Goal: Task Accomplishment & Management: Complete application form

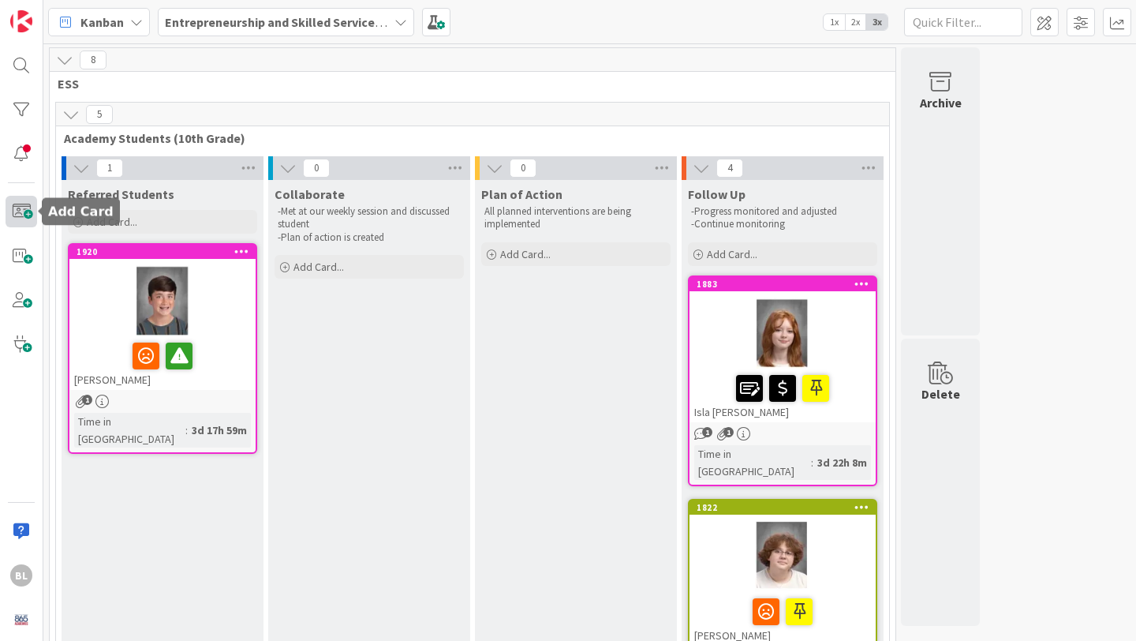
click at [23, 211] on span at bounding box center [22, 212] width 32 height 32
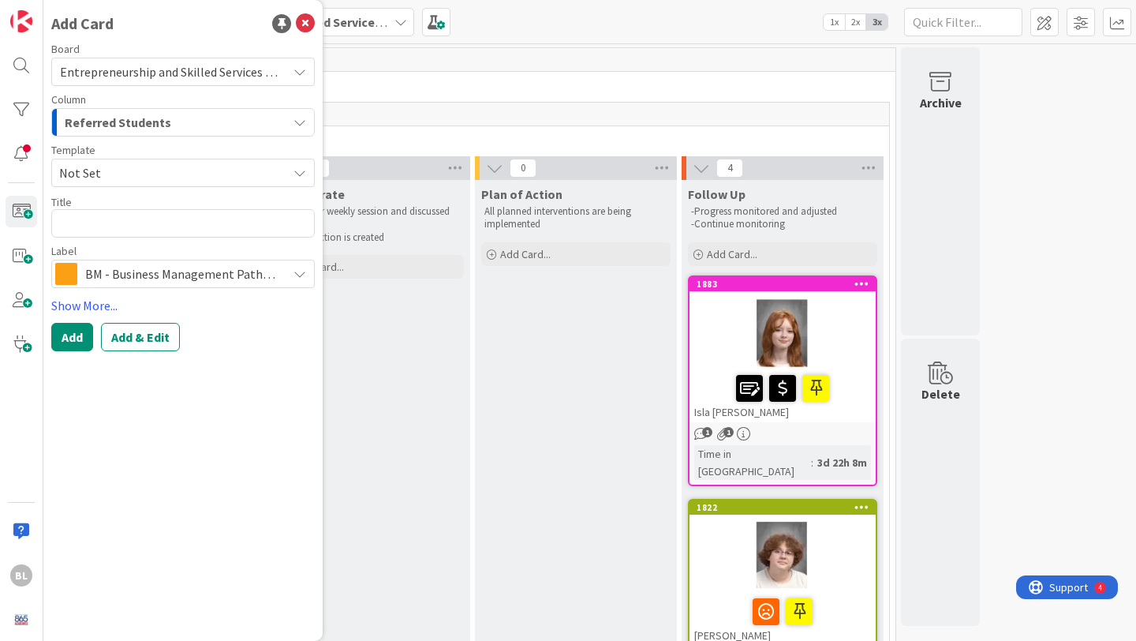
click at [125, 170] on span "Not Set" at bounding box center [167, 173] width 216 height 21
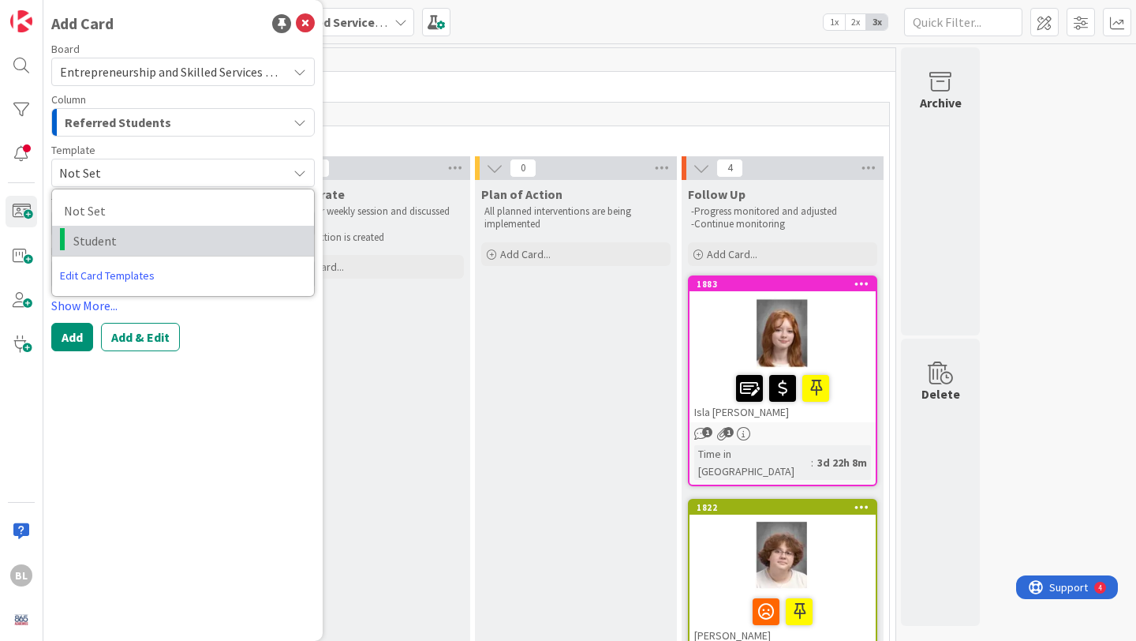
click at [101, 239] on span "Student" at bounding box center [187, 240] width 229 height 21
type textarea "x"
type textarea "Student"
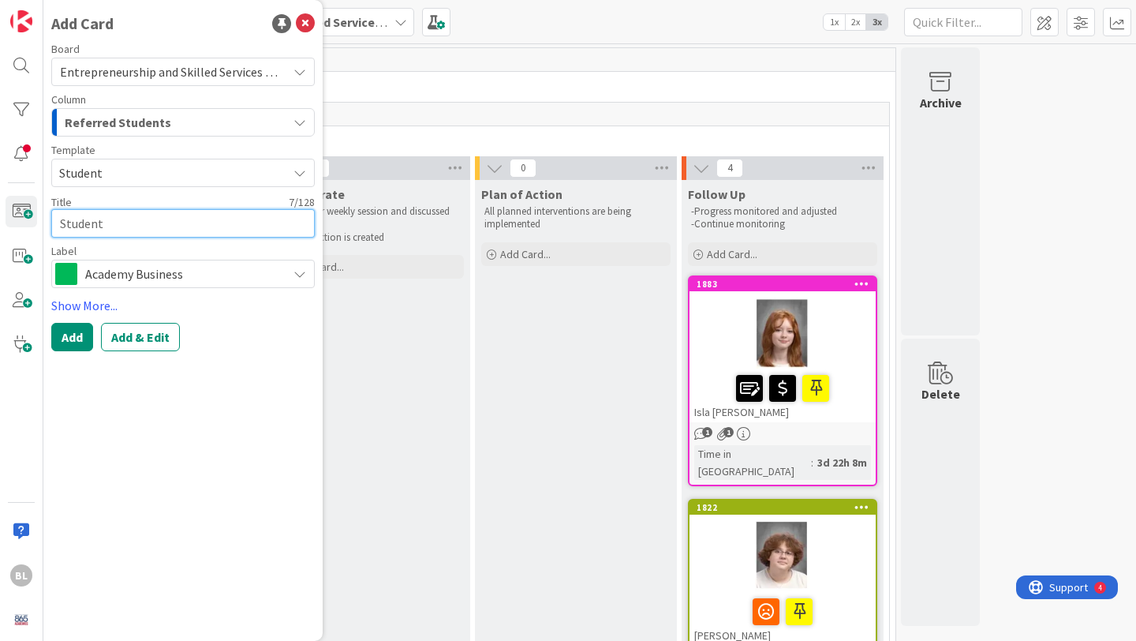
drag, startPoint x: 107, startPoint y: 224, endPoint x: 42, endPoint y: 225, distance: 64.7
click at [42, 225] on div "BL Add Card Board Entrepreneurship and Skilled Services Interventions - [DATE]-…" at bounding box center [21, 320] width 43 height 641
type textarea "x"
type textarea "A"
type textarea "x"
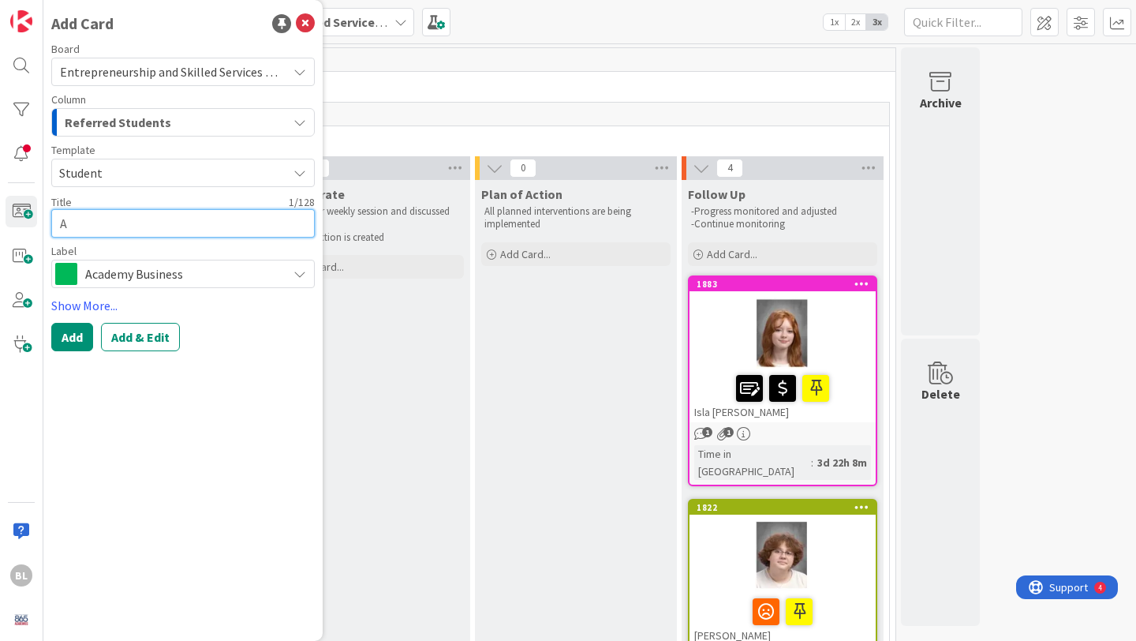
type textarea "Al"
type textarea "x"
type textarea "[PERSON_NAME]"
type textarea "x"
type textarea "[PERSON_NAME]"
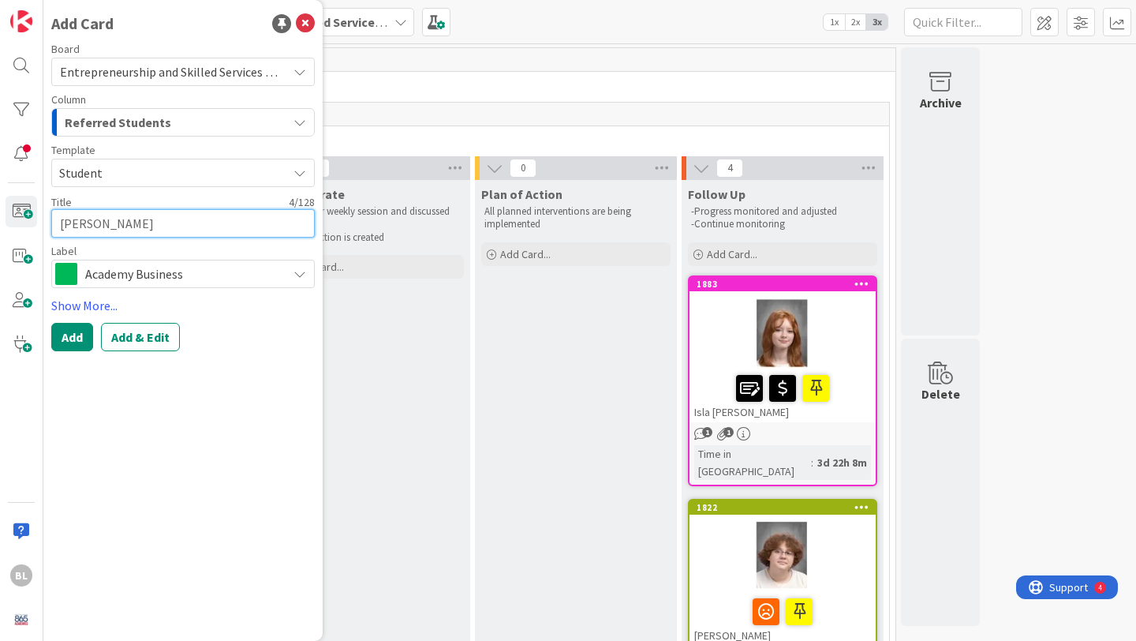
type textarea "x"
type textarea "Alici"
type textarea "x"
type textarea "[PERSON_NAME]"
type textarea "x"
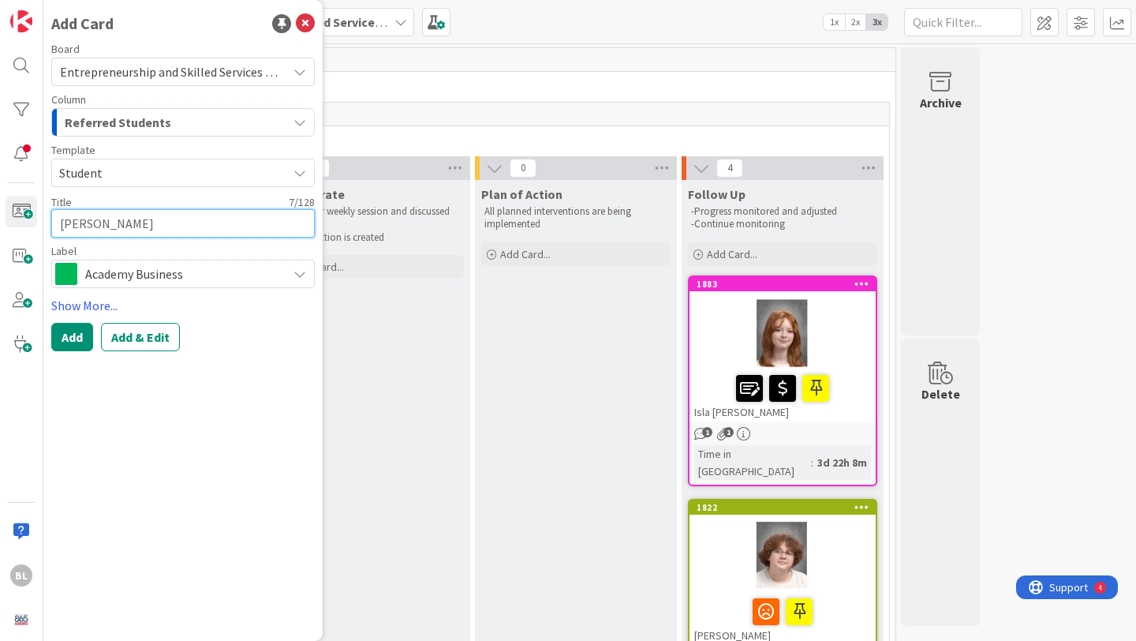
type textarea "[PERSON_NAME]"
type textarea "x"
type textarea "[PERSON_NAME] [PERSON_NAME]"
type textarea "x"
type textarea "[PERSON_NAME]"
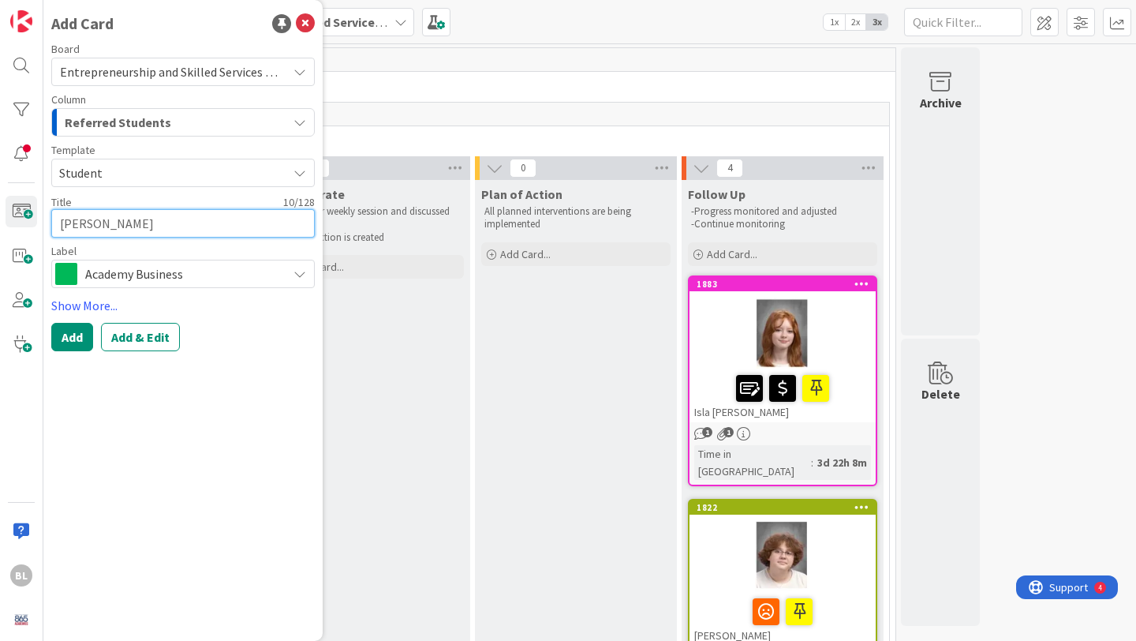
type textarea "x"
type textarea "[PERSON_NAME]"
type textarea "x"
type textarea "[PERSON_NAME]"
type textarea "x"
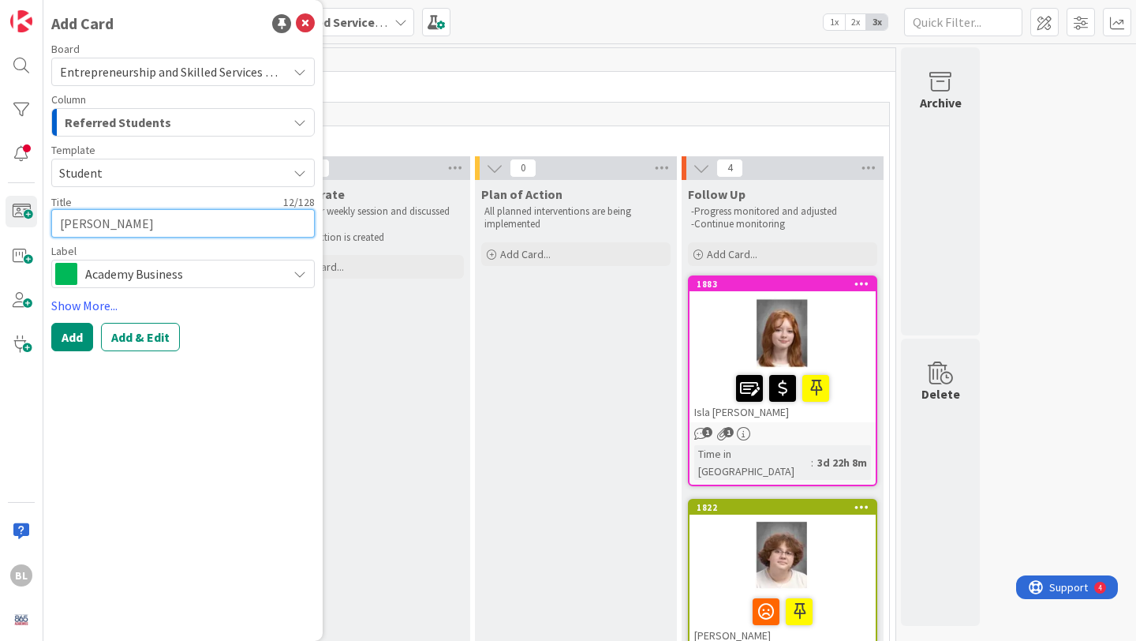
type textarea "[PERSON_NAME]"
type textarea "x"
type textarea "[PERSON_NAME]"
type textarea "x"
type textarea "[PERSON_NAME]"
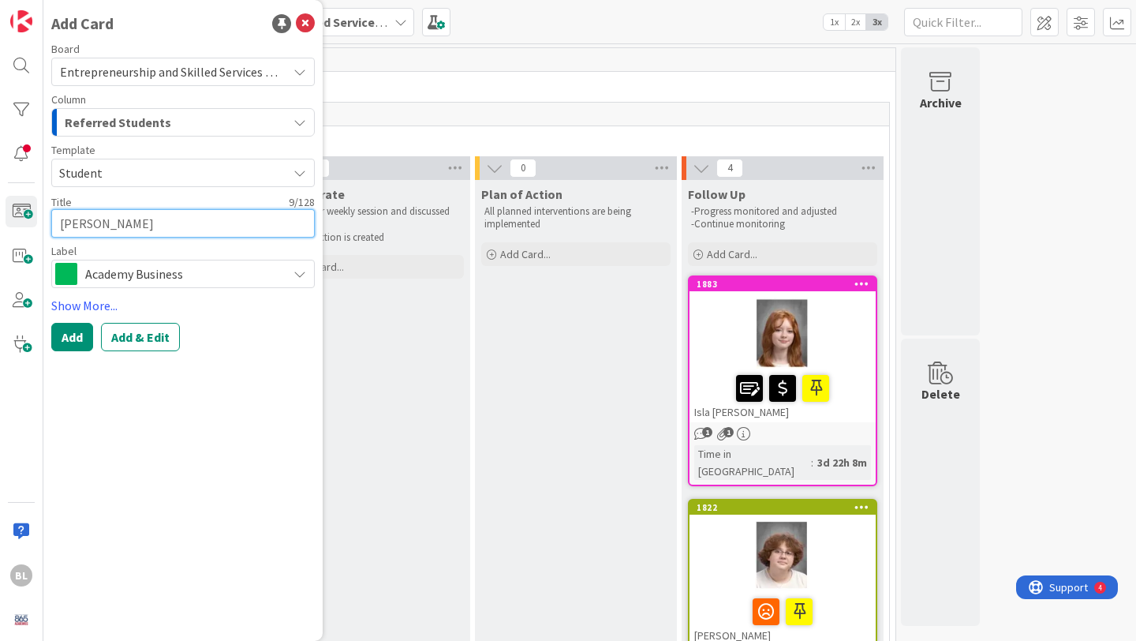
type textarea "x"
type textarea "[PERSON_NAME]"
type textarea "x"
type textarea "[PERSON_NAME]"
type textarea "x"
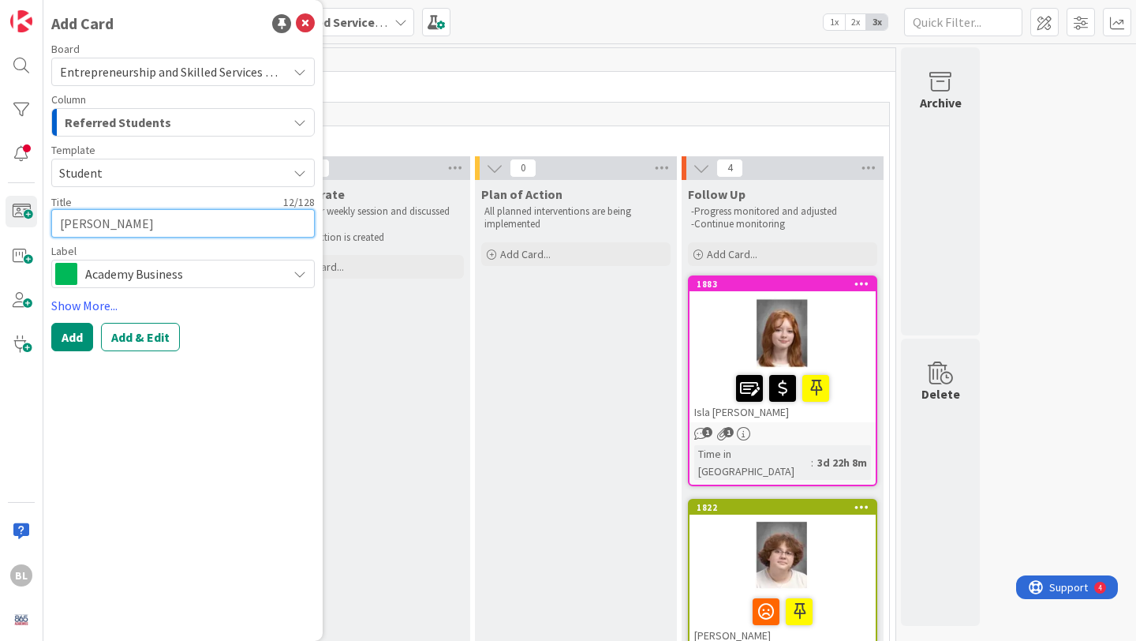
type textarea "[PERSON_NAME]"
type textarea "x"
type textarea "[PERSON_NAME]"
type textarea "x"
type textarea "[PERSON_NAME]"
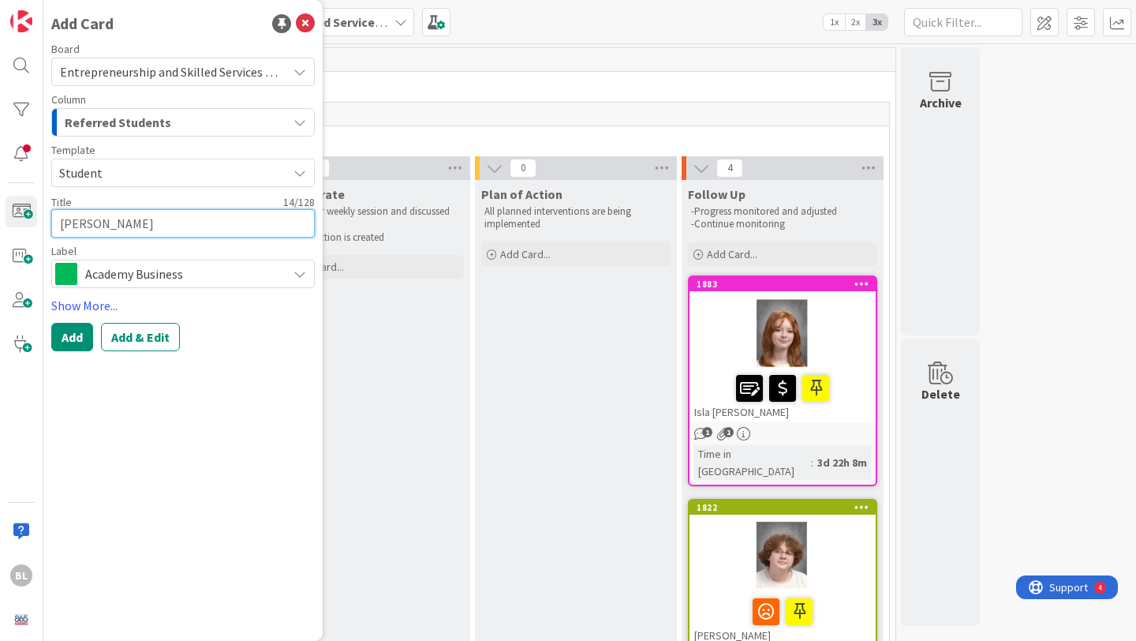
type textarea "x"
type textarea "[PERSON_NAME]"
type textarea "x"
type textarea "[PERSON_NAME]"
type textarea "x"
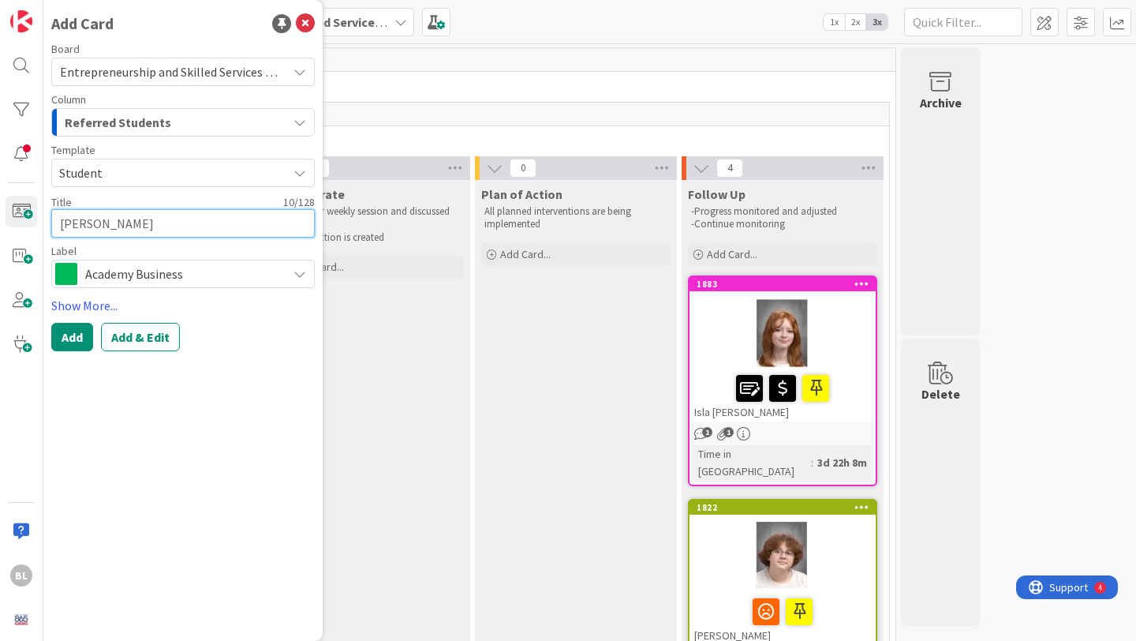
type textarea "[PERSON_NAME]"
type textarea "x"
type textarea "[PERSON_NAME] [PERSON_NAME]"
type textarea "x"
type textarea "[PERSON_NAME]"
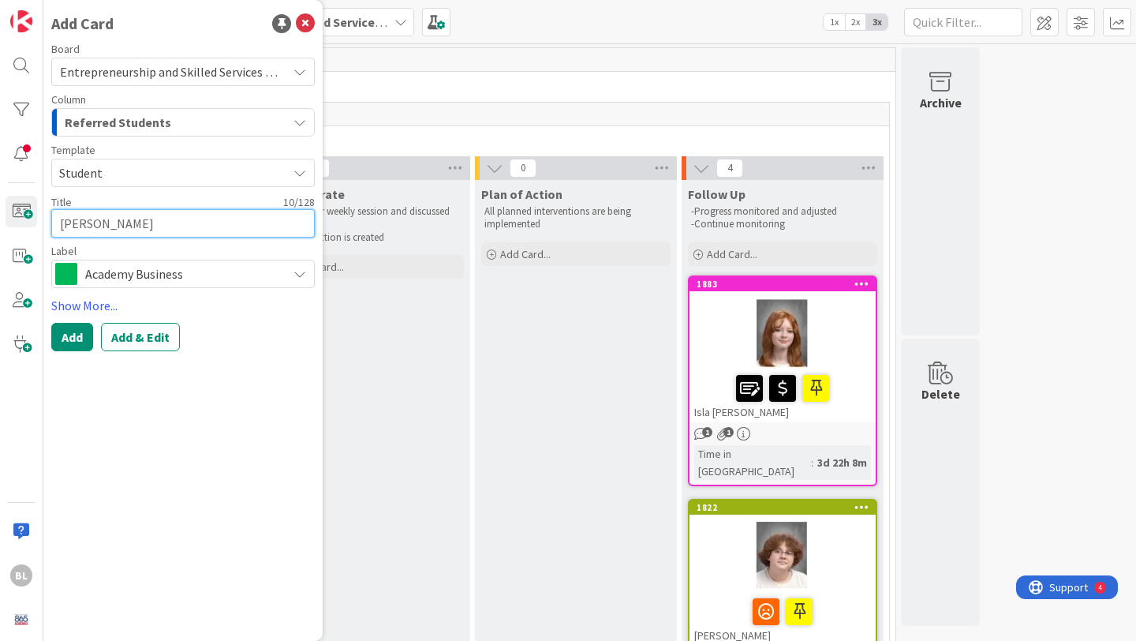
type textarea "x"
type textarea "[PERSON_NAME]"
type textarea "x"
type textarea "[PERSON_NAME]"
type textarea "x"
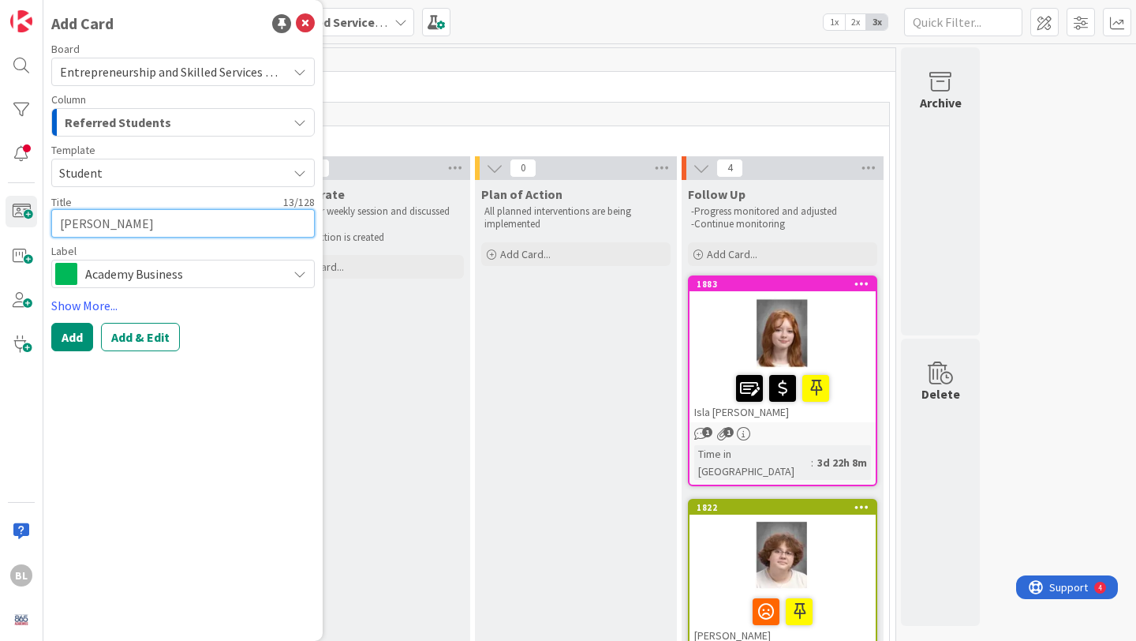
type textarea "[PERSON_NAME]"
click at [215, 282] on span "Academy Business" at bounding box center [182, 274] width 194 height 22
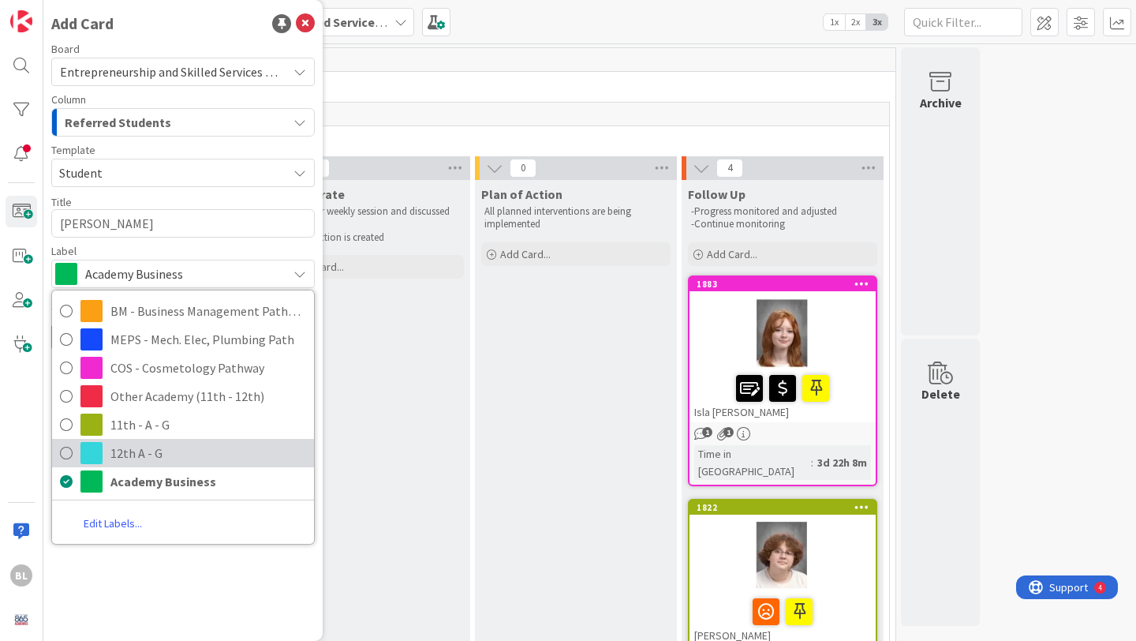
click at [65, 452] on icon at bounding box center [66, 453] width 13 height 24
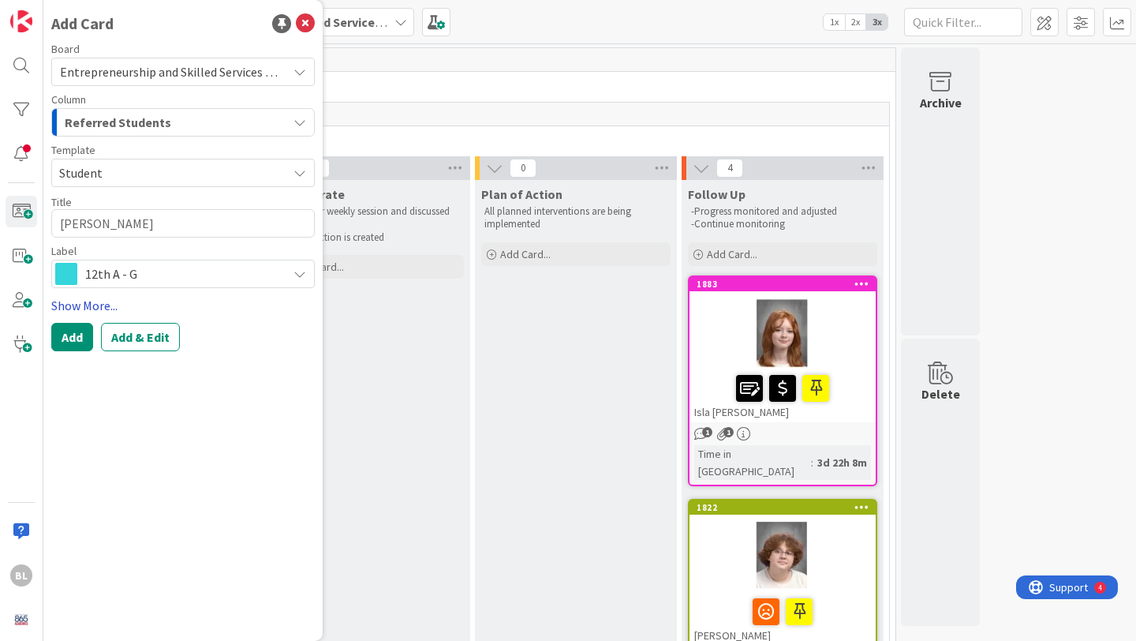
click at [80, 301] on link "Show More..." at bounding box center [183, 305] width 264 height 19
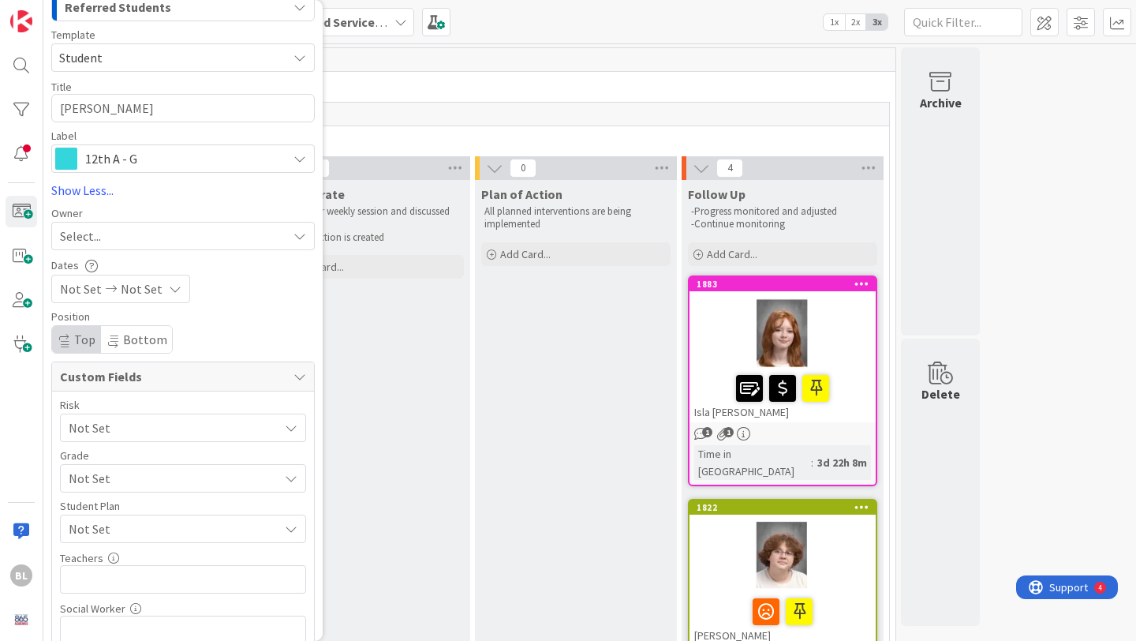
scroll to position [120, 0]
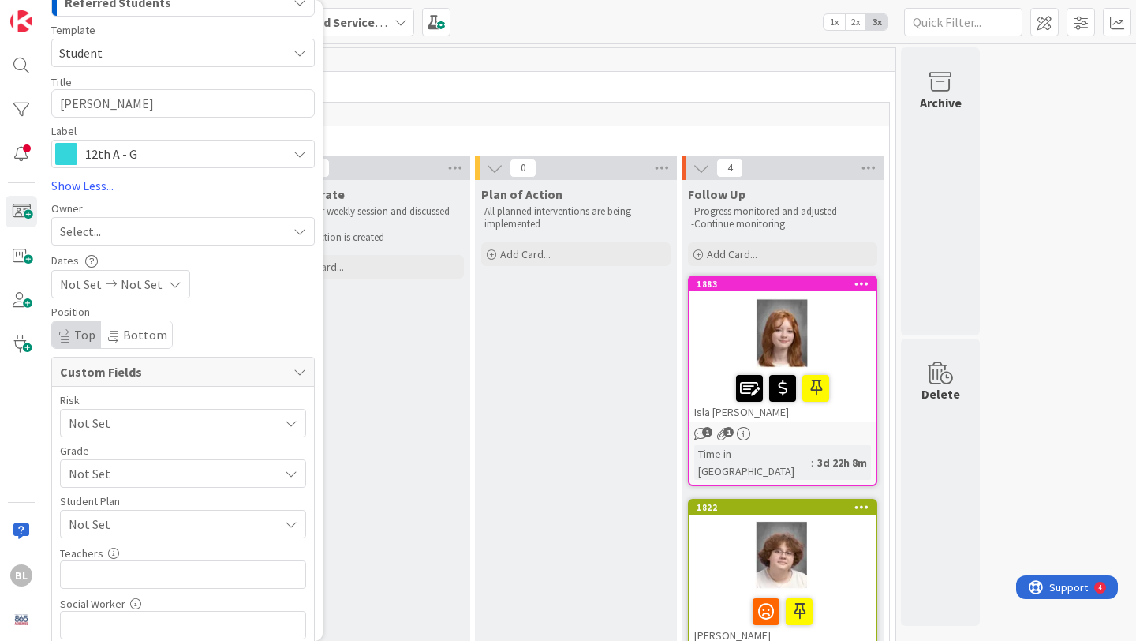
click at [125, 426] on span "Not Set" at bounding box center [170, 423] width 202 height 22
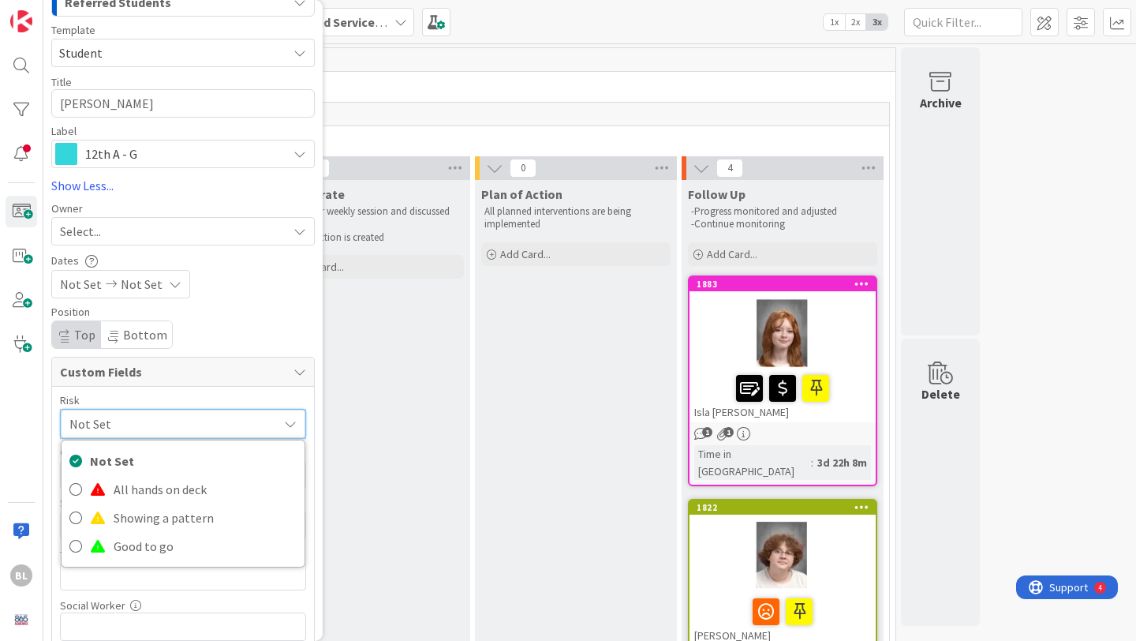
click at [125, 426] on span "Not Set" at bounding box center [169, 424] width 200 height 22
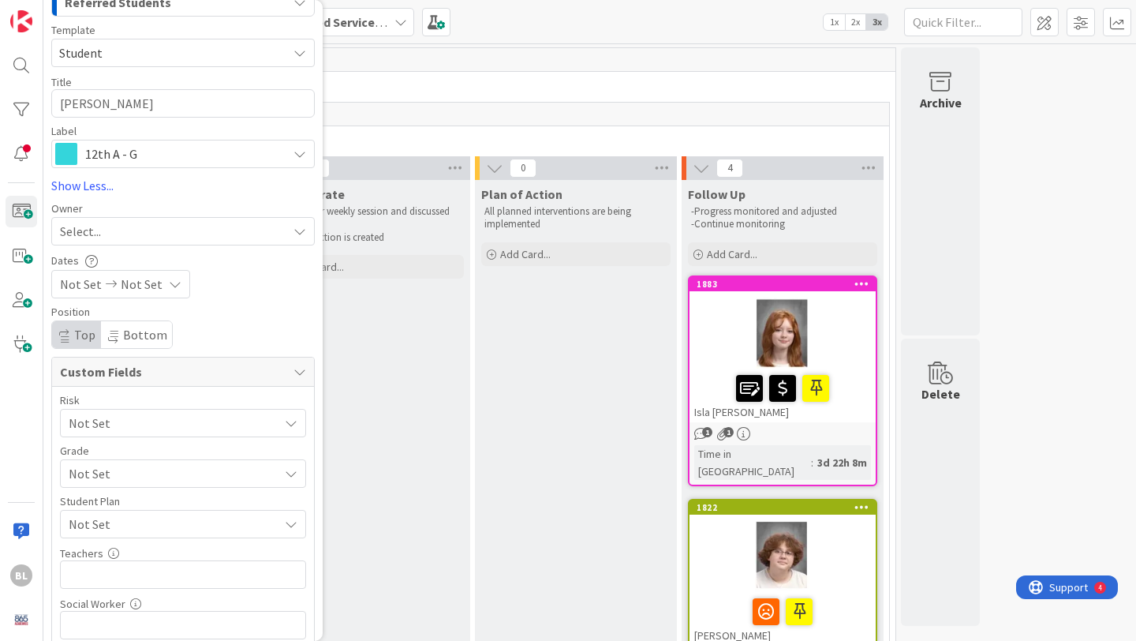
click at [118, 434] on span "Not Set" at bounding box center [170, 423] width 202 height 22
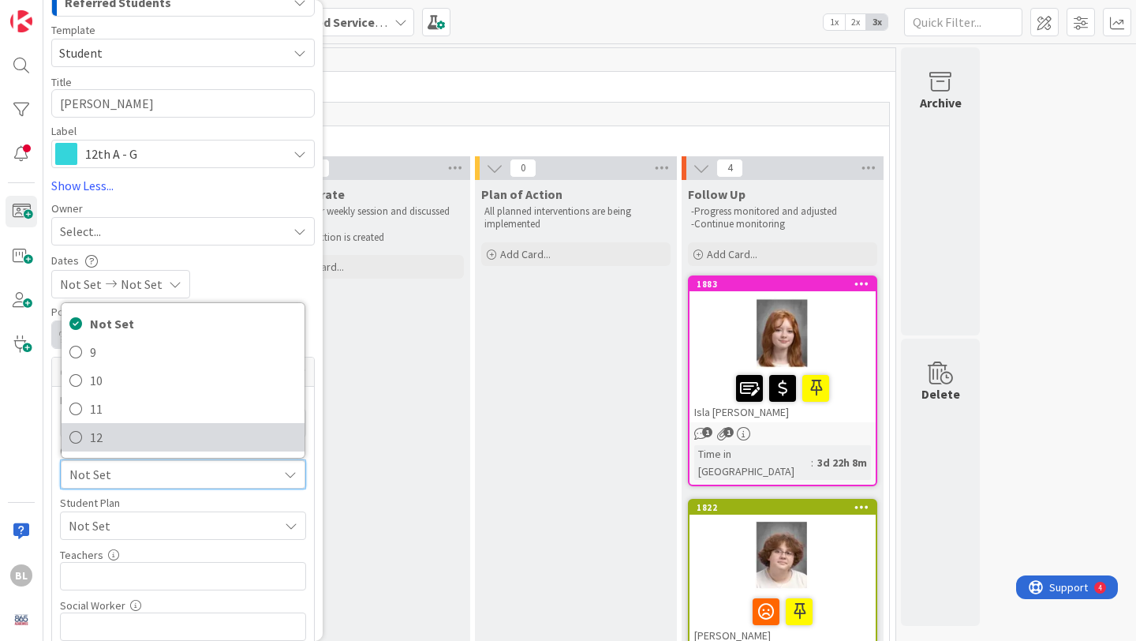
click at [100, 442] on span "12" at bounding box center [193, 437] width 207 height 24
type textarea "x"
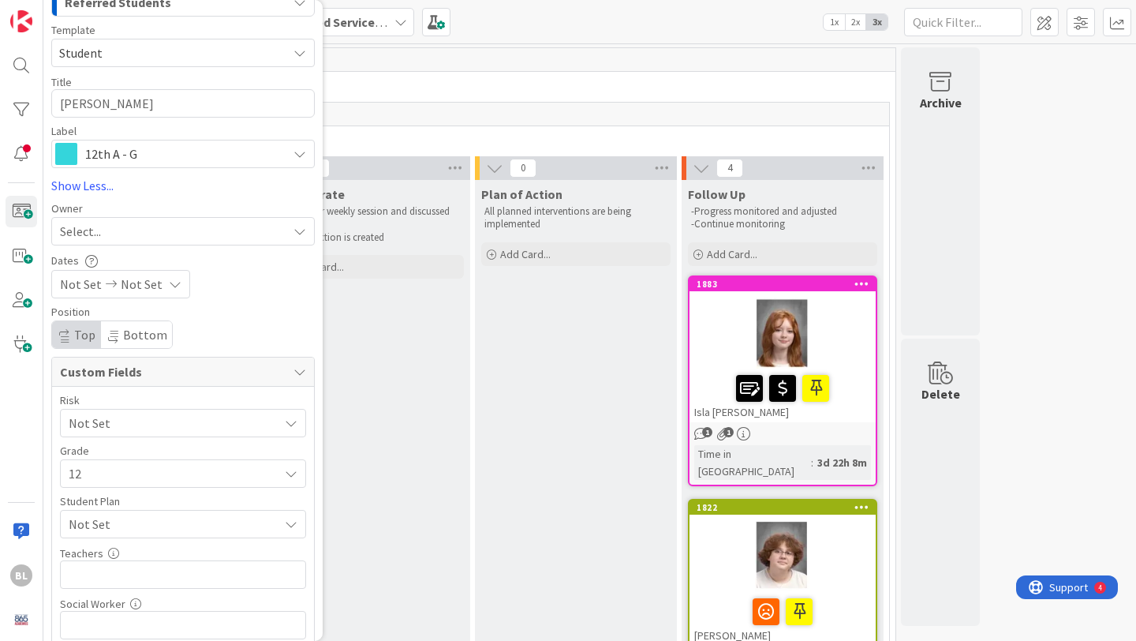
click at [121, 529] on span "Not Set" at bounding box center [174, 523] width 210 height 19
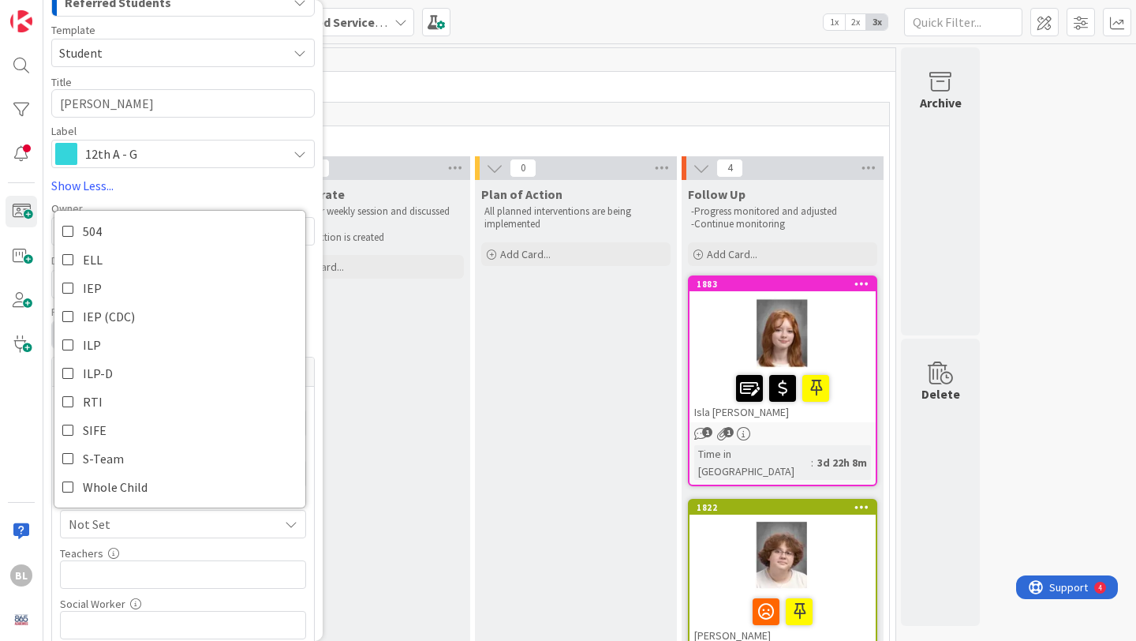
click at [121, 529] on span "Not Set" at bounding box center [174, 523] width 210 height 19
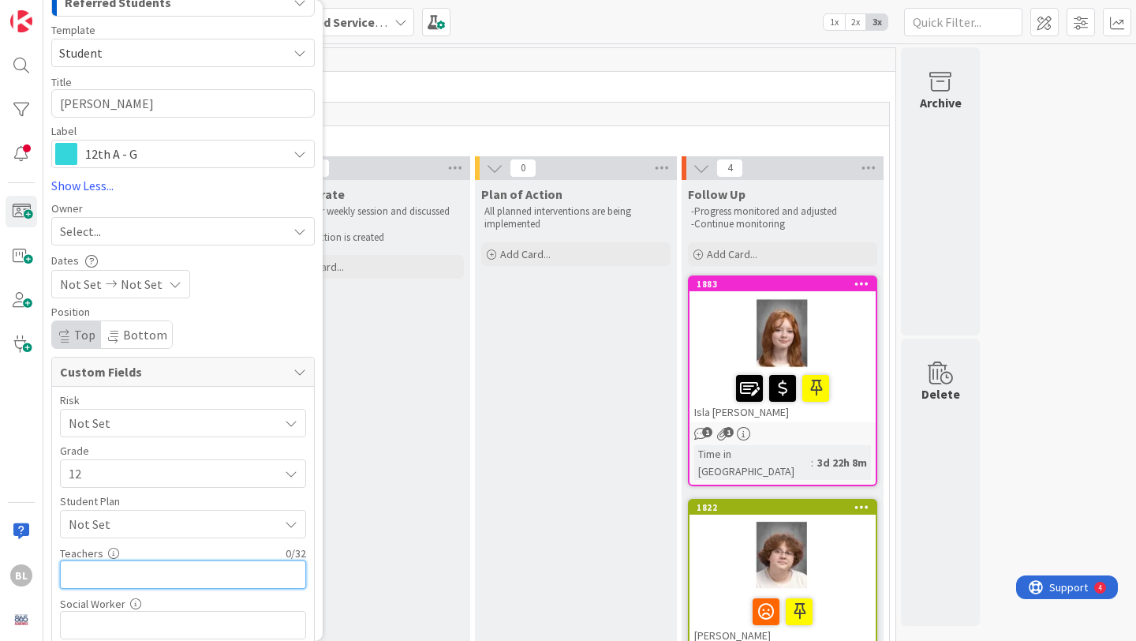
click at [110, 574] on input "text" at bounding box center [183, 574] width 246 height 28
type input "[PERSON_NAME],"
type textarea "x"
type input "R"
type textarea "x"
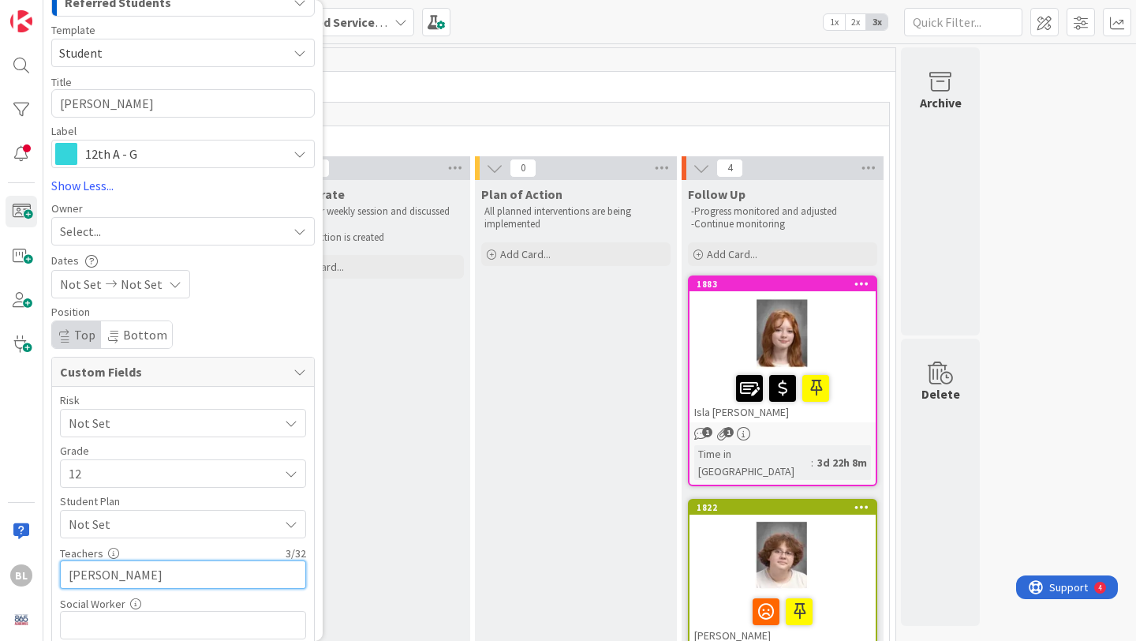
type input "[PERSON_NAME]"
type textarea "x"
type input "[PERSON_NAME],"
type textarea "x"
type input "[PERSON_NAME],Mcphet"
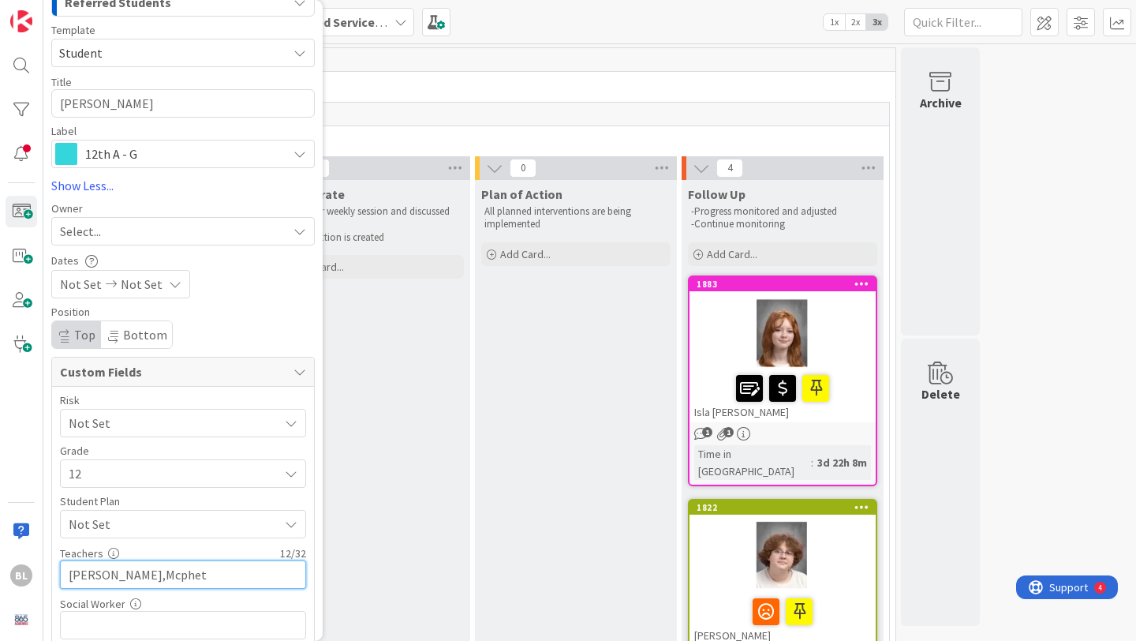
type textarea "x"
type input "[PERSON_NAME],Mcphet,"
type textarea "x"
type input "[PERSON_NAME],Mcphet,B"
type textarea "x"
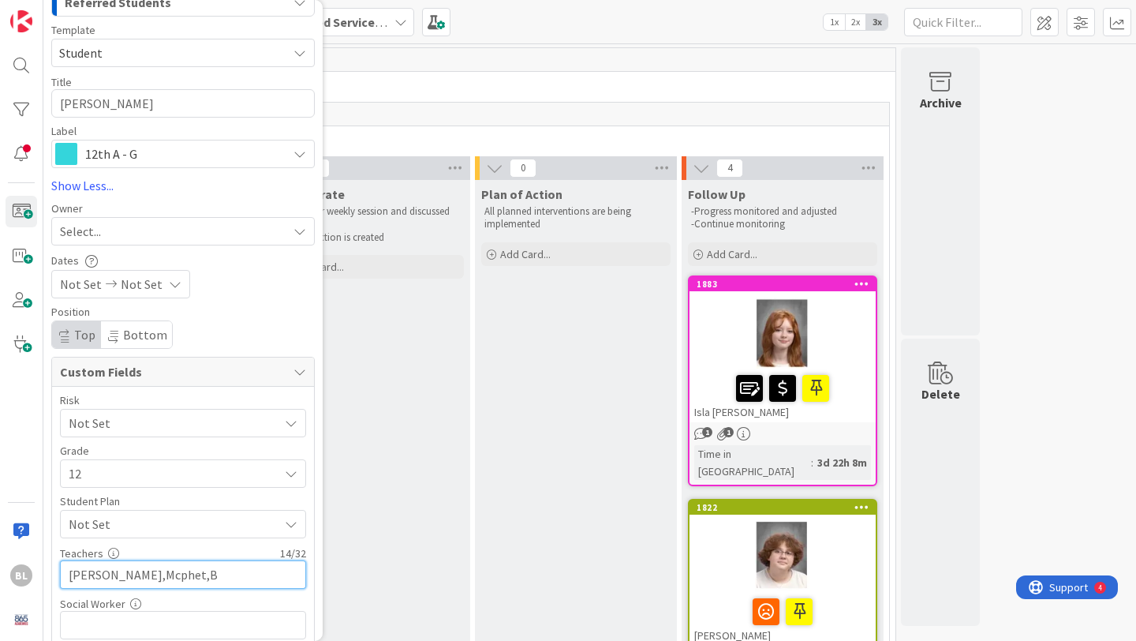
type input "[PERSON_NAME],Mcphet,"
type textarea "x"
type input "[PERSON_NAME],Mcphet,[GEOGRAPHIC_DATA]"
type textarea "x"
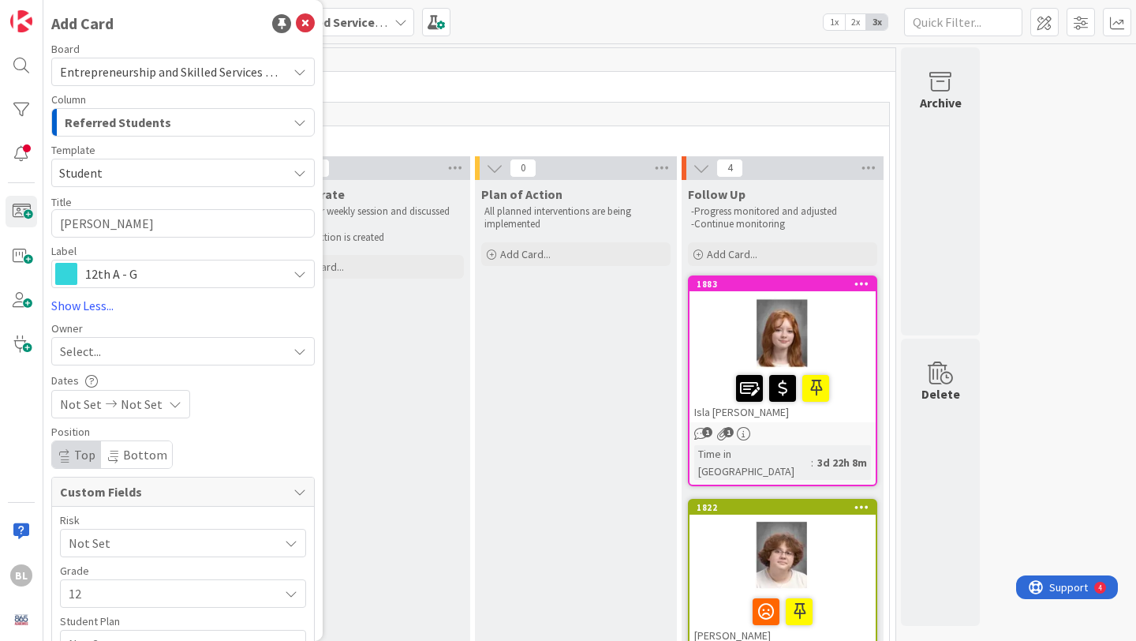
scroll to position [276, 0]
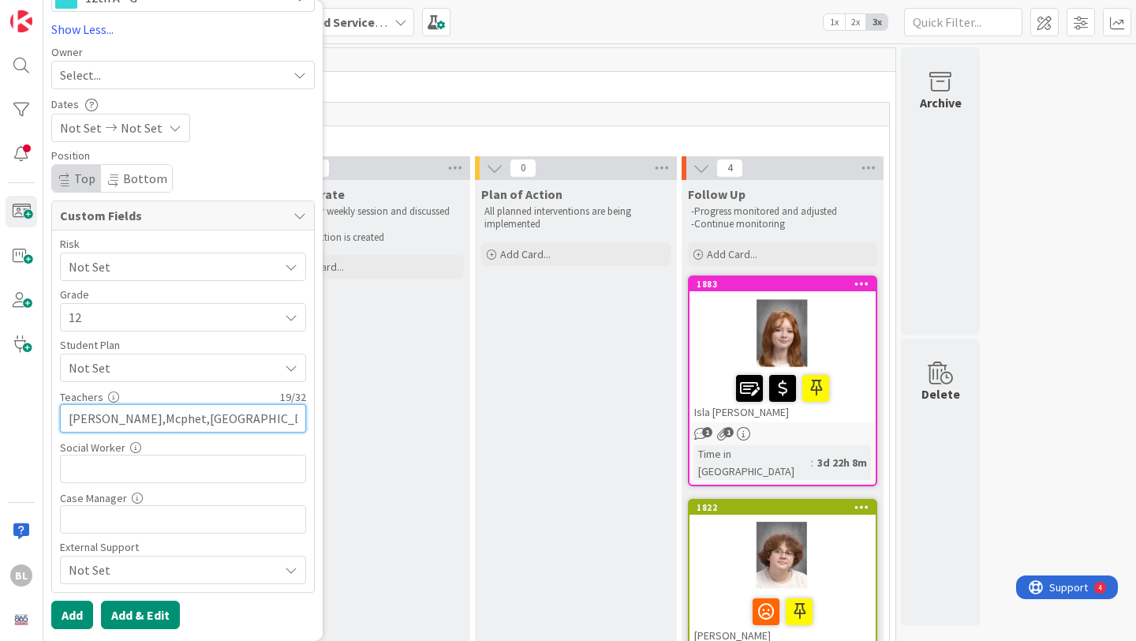
type input "[PERSON_NAME],Mcphet,[GEOGRAPHIC_DATA]"
click at [136, 608] on button "Add & Edit" at bounding box center [140, 614] width 79 height 28
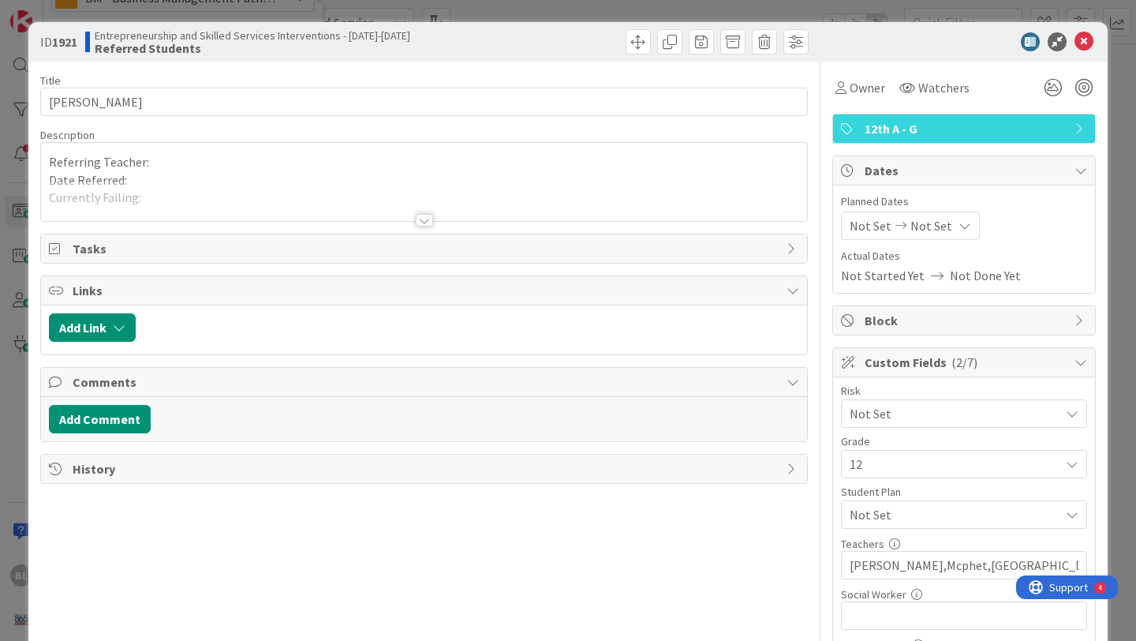
click at [425, 220] on div at bounding box center [424, 220] width 17 height 13
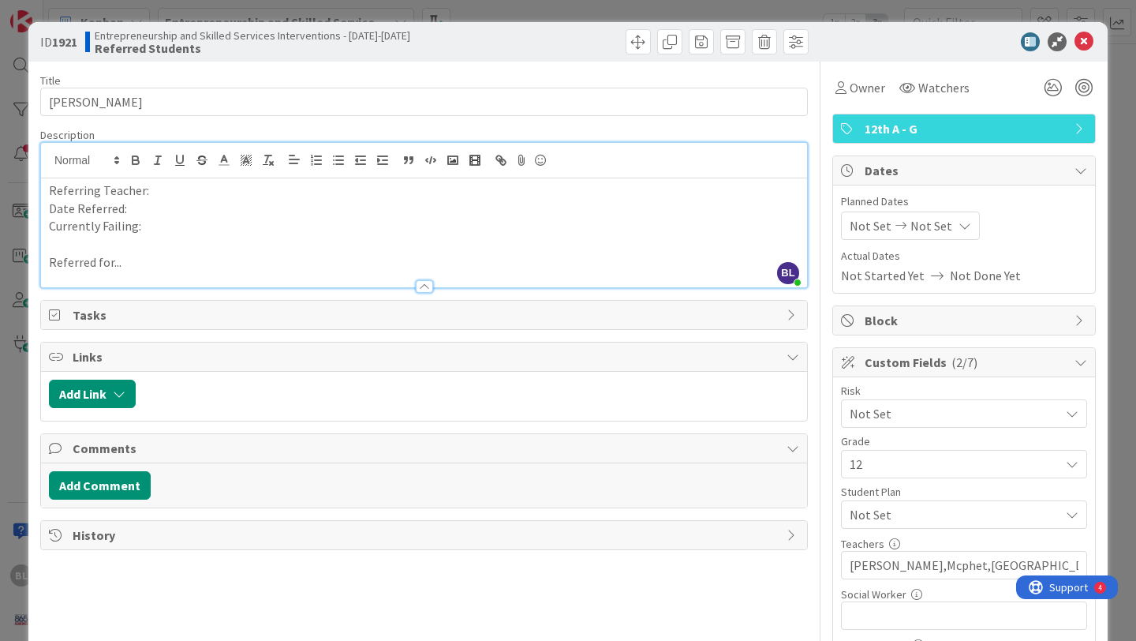
click at [163, 192] on p "Referring Teacher:" at bounding box center [424, 190] width 750 height 18
click at [151, 231] on p "Currently Failing:" at bounding box center [424, 226] width 750 height 18
click at [189, 227] on p "Currently Failing: English 4, Creative Writing" at bounding box center [424, 226] width 750 height 18
click at [336, 226] on p "Currently Failing: English 4 (49.86), Creative Writing" at bounding box center [424, 226] width 750 height 18
click at [125, 261] on p "Referred for..." at bounding box center [424, 262] width 750 height 18
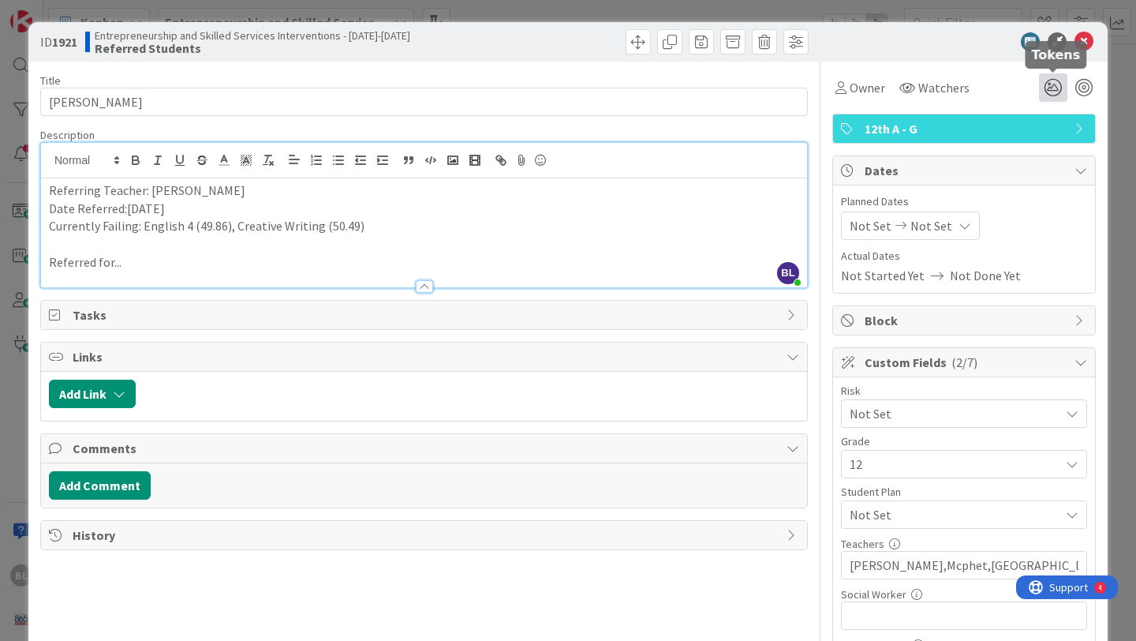
click at [1056, 79] on icon at bounding box center [1053, 87] width 28 height 28
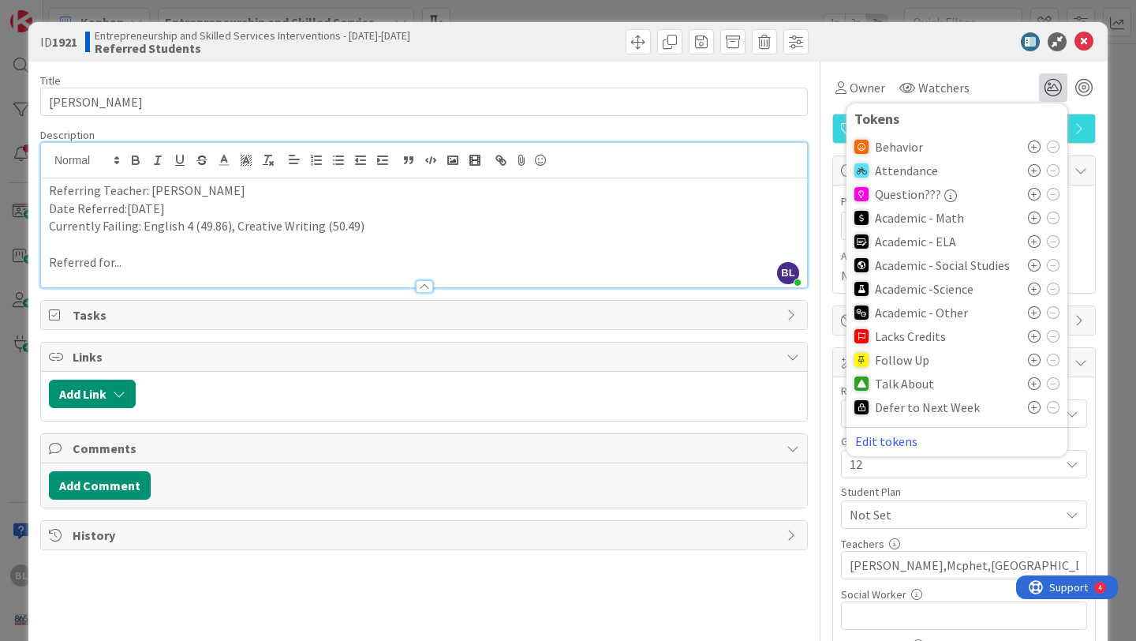
click at [1034, 240] on icon at bounding box center [1034, 241] width 13 height 13
click at [1036, 385] on icon at bounding box center [1034, 388] width 13 height 13
click at [1084, 42] on icon at bounding box center [1084, 41] width 19 height 19
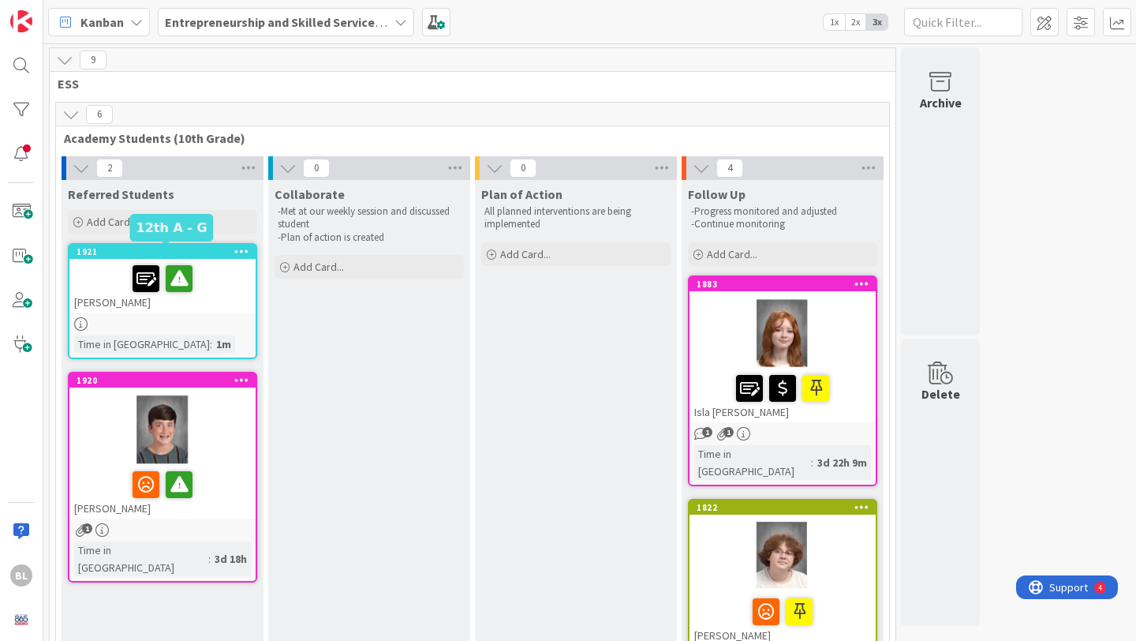
click at [184, 249] on div "1921" at bounding box center [166, 251] width 179 height 11
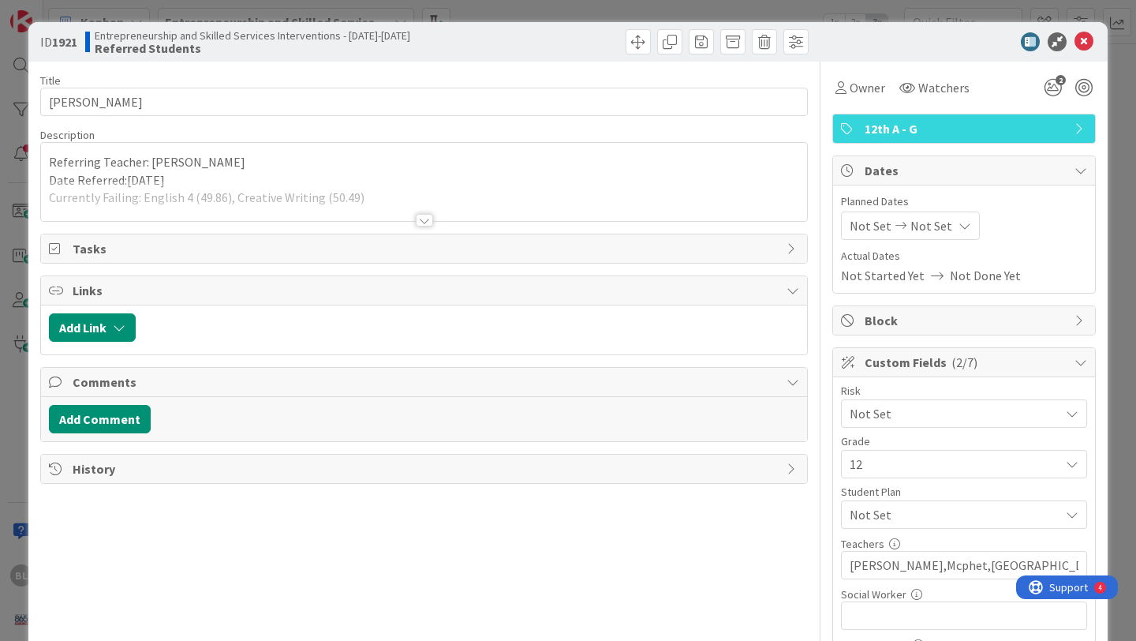
click at [426, 222] on div at bounding box center [424, 220] width 17 height 13
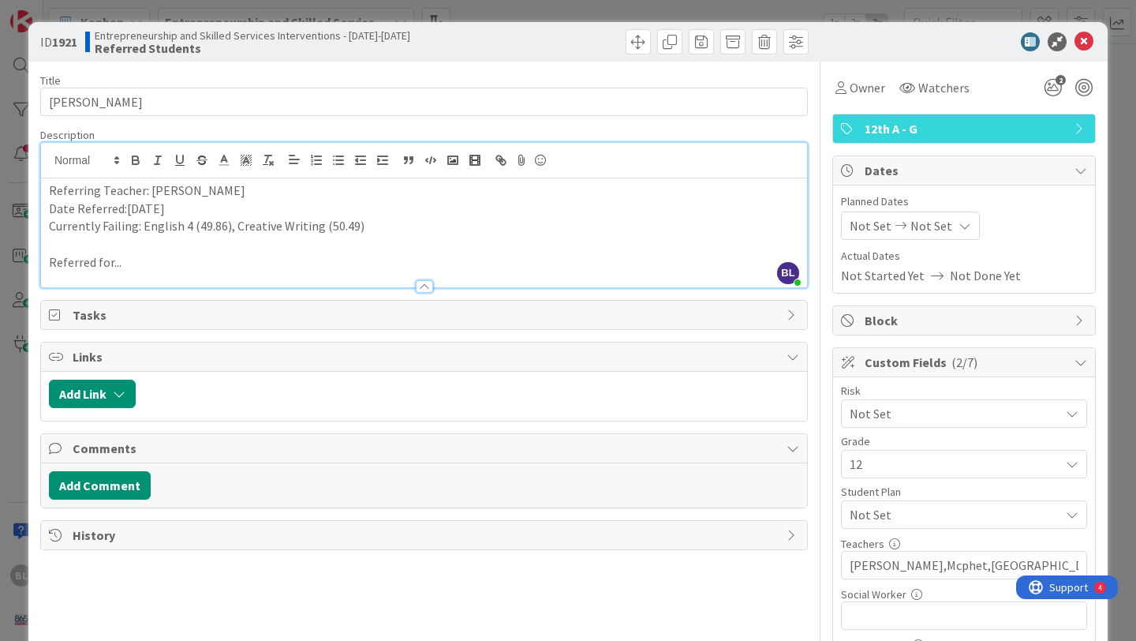
click at [128, 271] on div at bounding box center [424, 279] width 766 height 17
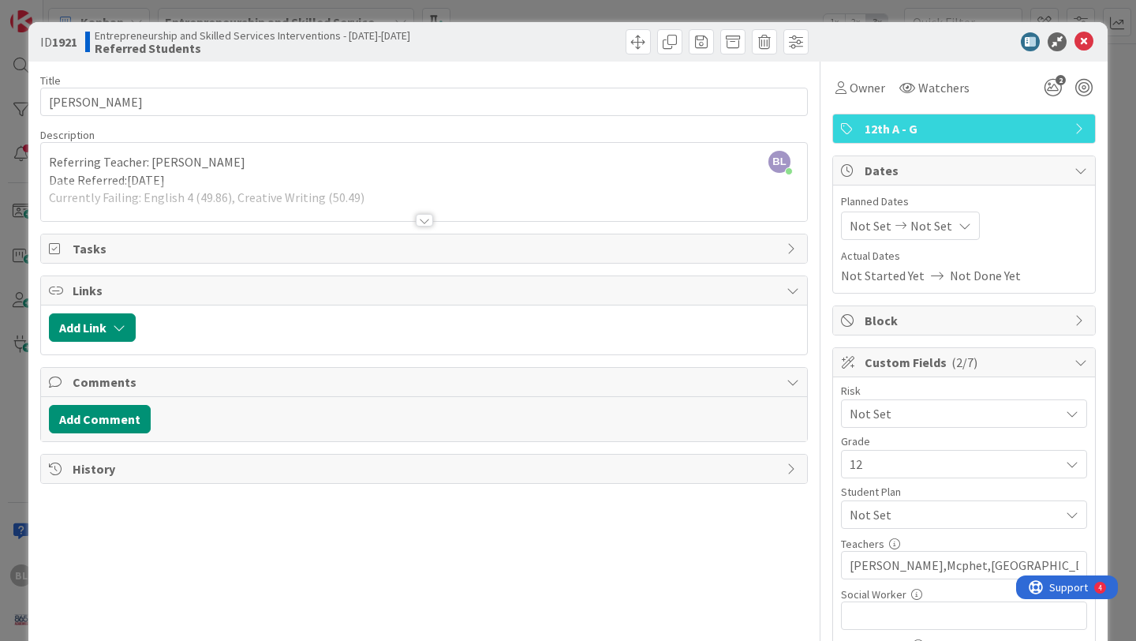
click at [427, 216] on div at bounding box center [424, 220] width 17 height 13
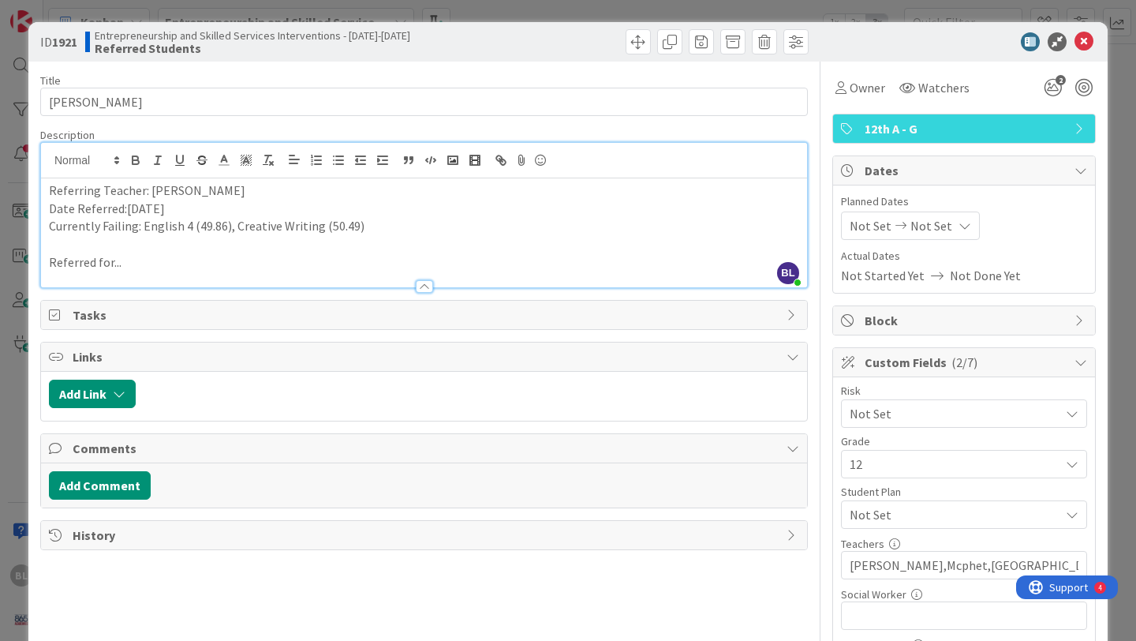
click at [133, 264] on p "Referred for..." at bounding box center [424, 262] width 750 height 18
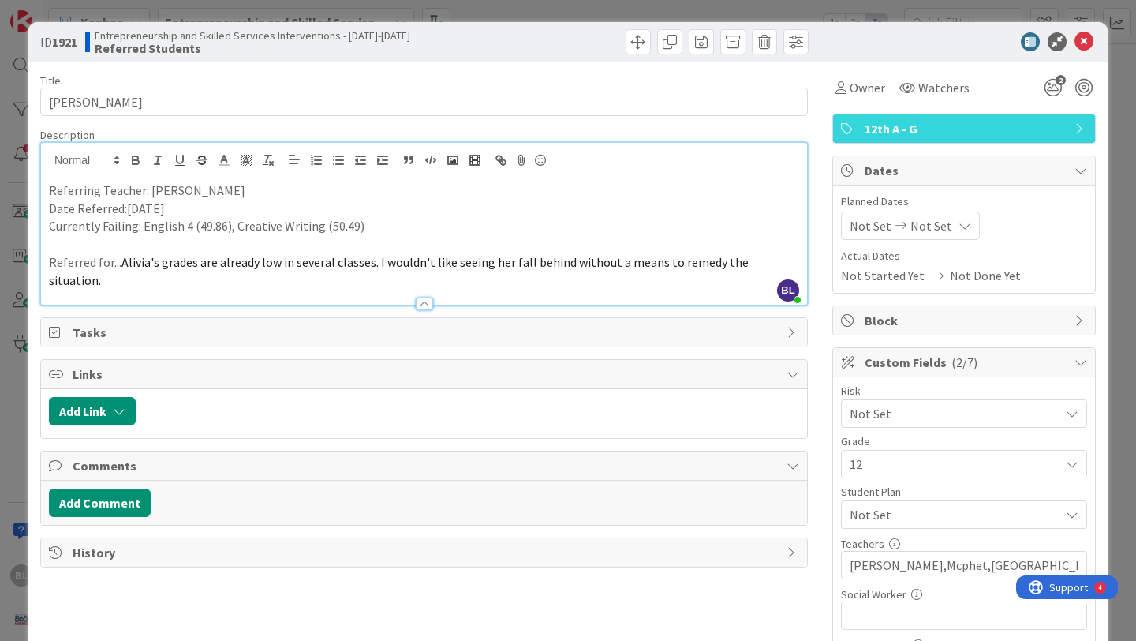
click at [792, 257] on p "Referred for... Alivia's grades are already low in several classes. I wouldn't …" at bounding box center [424, 271] width 750 height 36
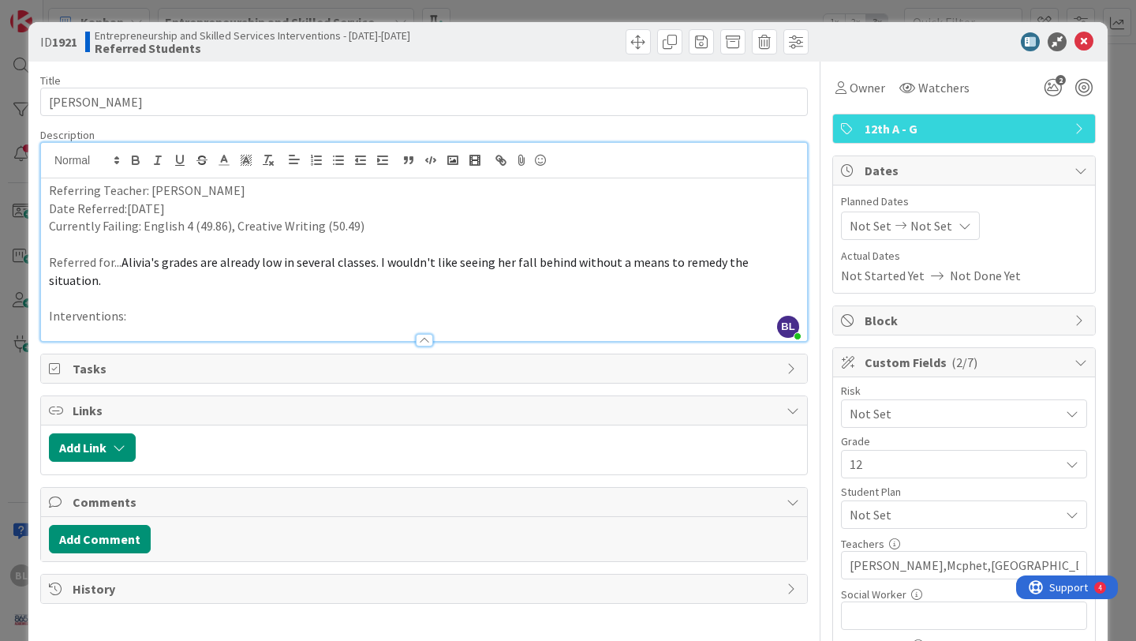
click at [140, 307] on p "Interventions:" at bounding box center [424, 316] width 750 height 18
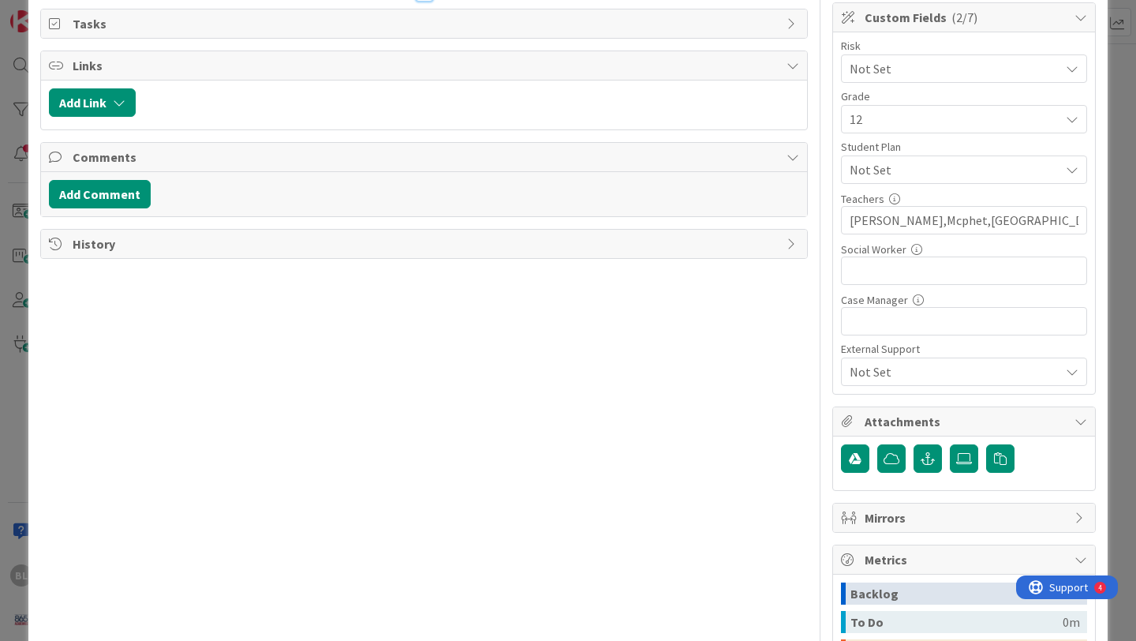
scroll to position [348, 0]
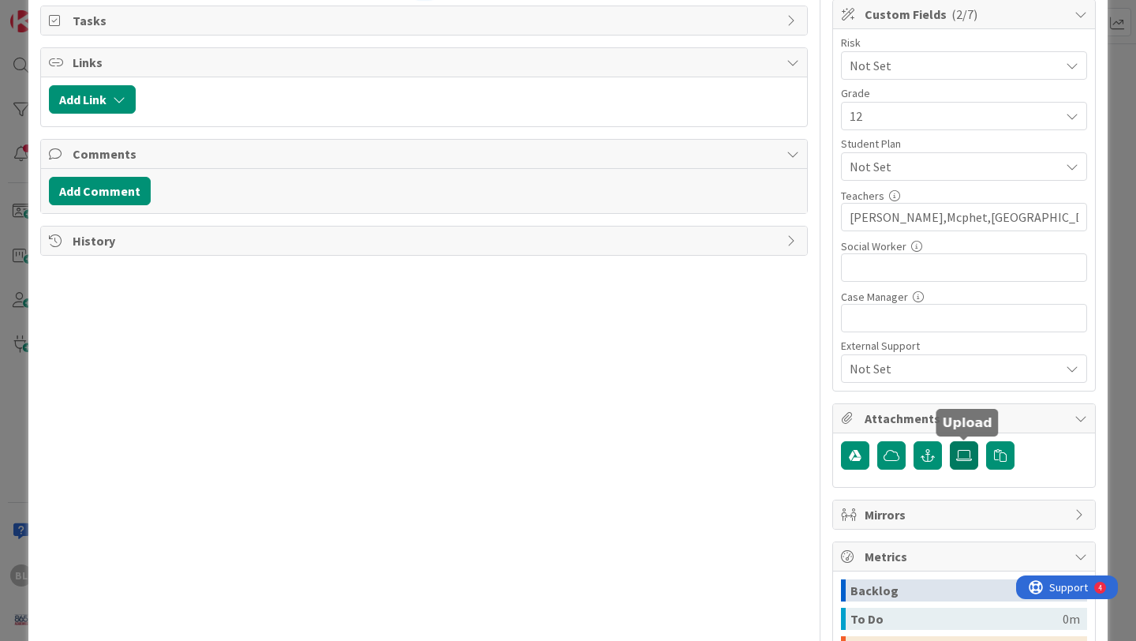
click at [965, 457] on icon at bounding box center [964, 455] width 16 height 13
click at [950, 441] on input "file" at bounding box center [950, 441] width 0 height 0
click at [961, 450] on icon at bounding box center [964, 455] width 16 height 13
click at [950, 441] on input "file" at bounding box center [950, 441] width 0 height 0
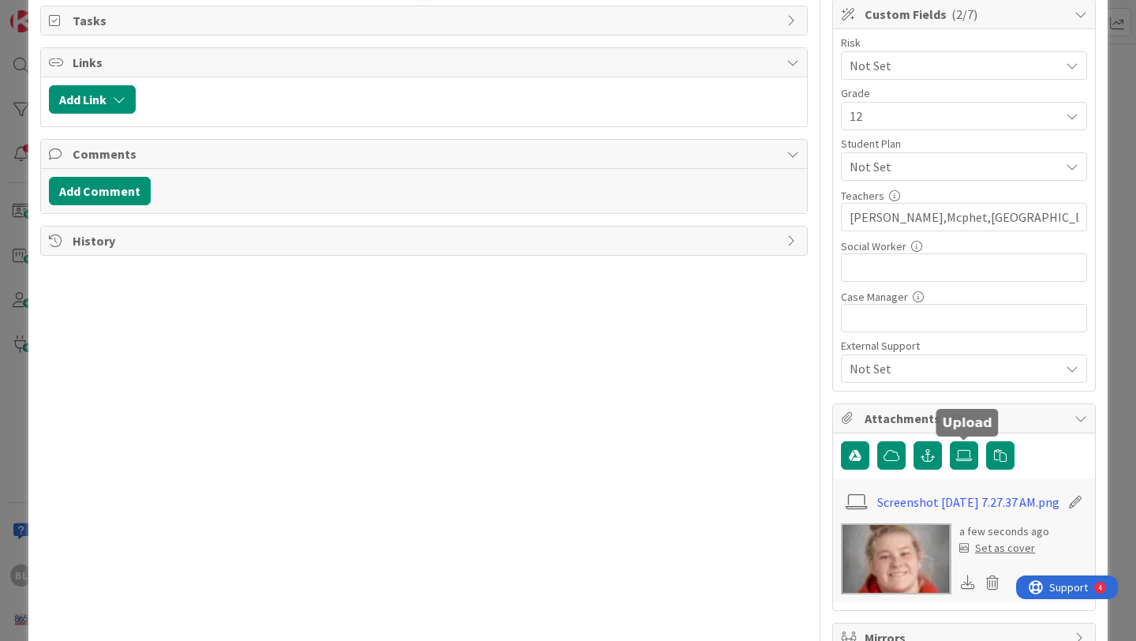
click at [1000, 556] on div "Set as cover" at bounding box center [997, 548] width 76 height 17
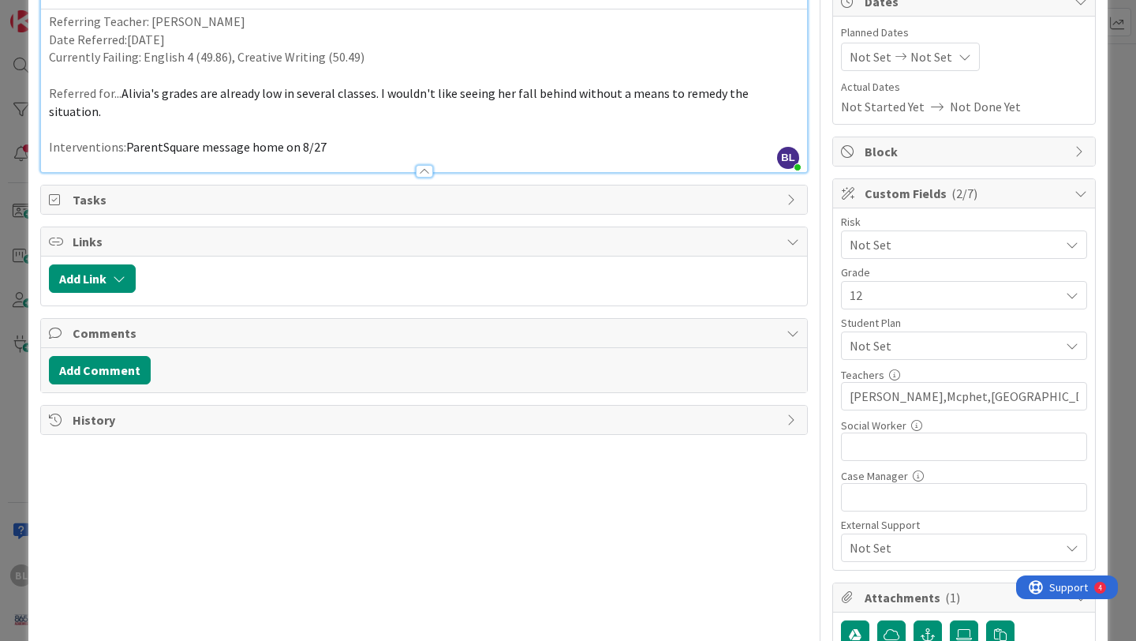
scroll to position [0, 0]
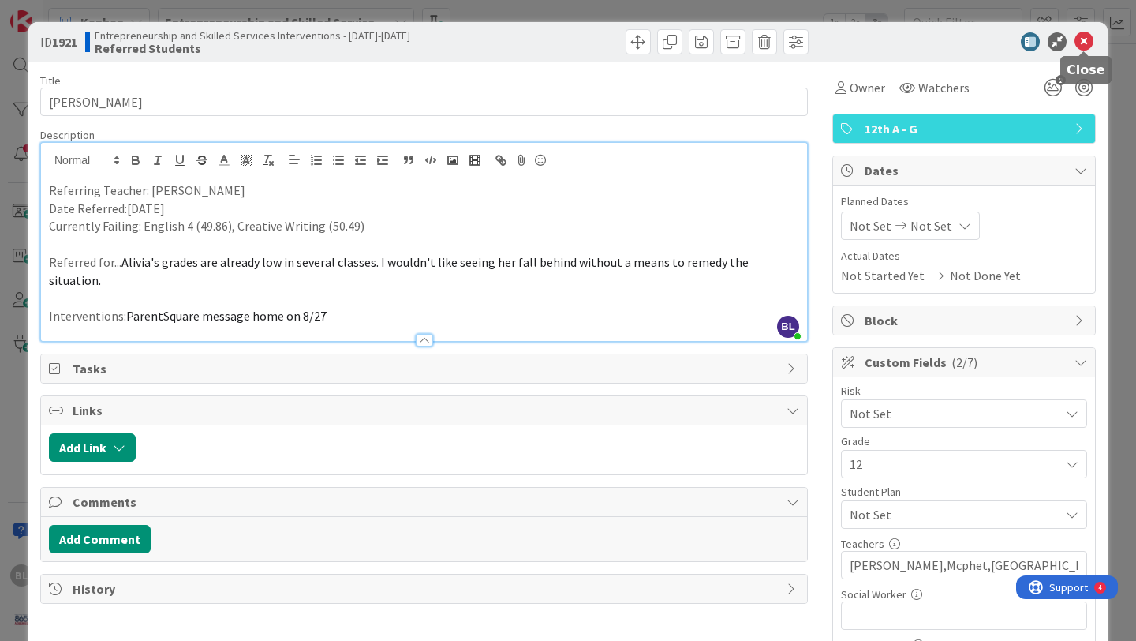
click at [1086, 39] on icon at bounding box center [1084, 41] width 19 height 19
